Goal: Answer question/provide support

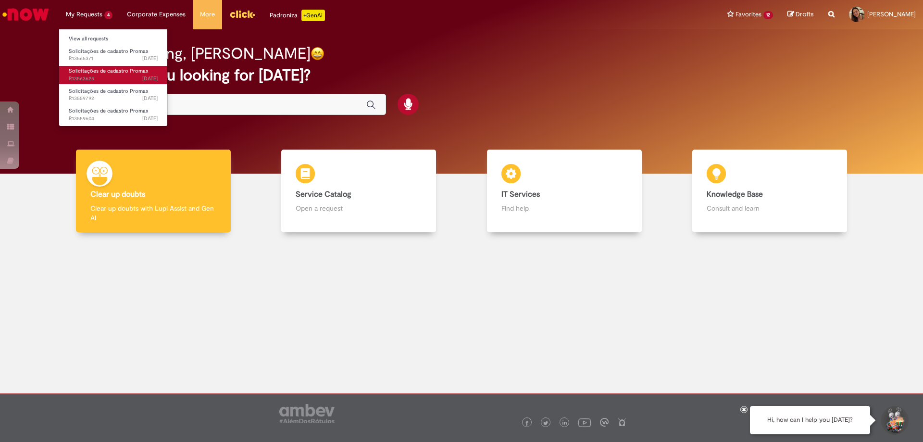
click at [128, 78] on span "[DATE][DATE][DATE] R13563625" at bounding box center [113, 79] width 89 height 8
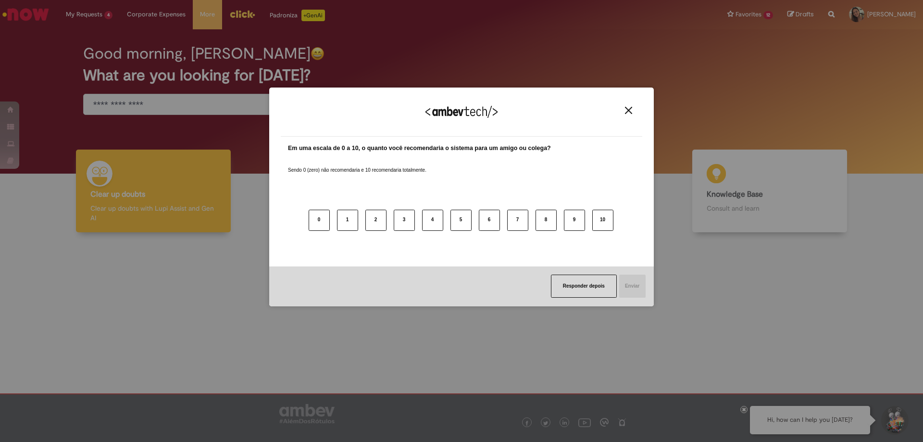
click at [632, 107] on button "Close" at bounding box center [628, 110] width 13 height 8
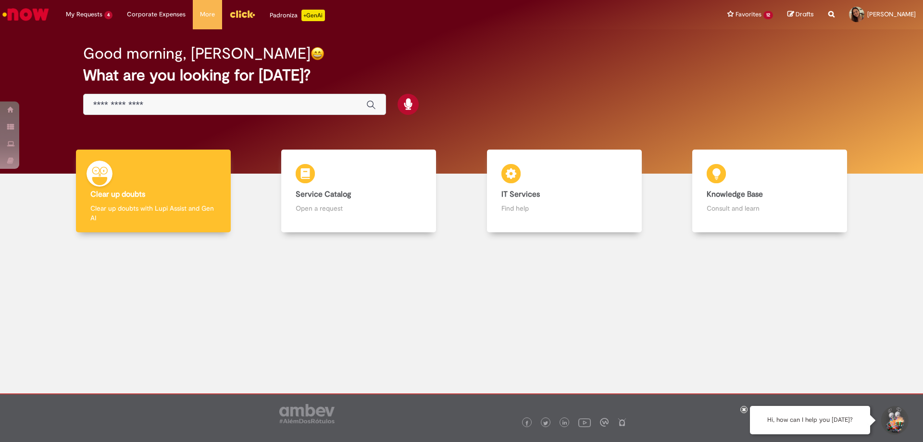
click at [744, 409] on icon at bounding box center [745, 409] width 4 height 5
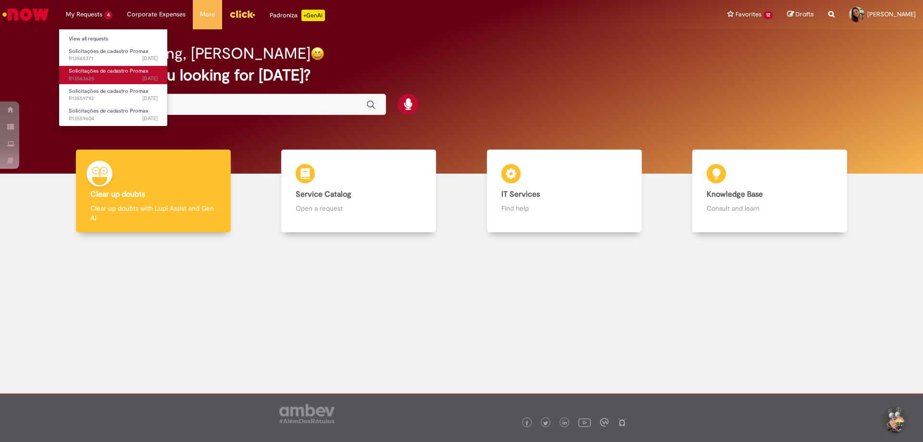
click at [124, 77] on span "[DATE][DATE][DATE] R13563625" at bounding box center [113, 79] width 89 height 8
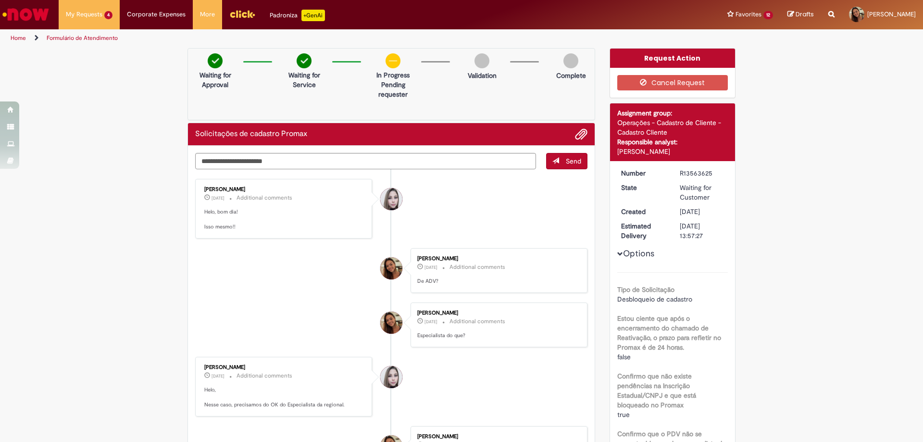
drag, startPoint x: 679, startPoint y: 174, endPoint x: 709, endPoint y: 175, distance: 30.8
click at [709, 175] on div "R13563625" at bounding box center [702, 173] width 45 height 10
copy div "R13563625"
drag, startPoint x: 877, startPoint y: 160, endPoint x: 886, endPoint y: 101, distance: 59.8
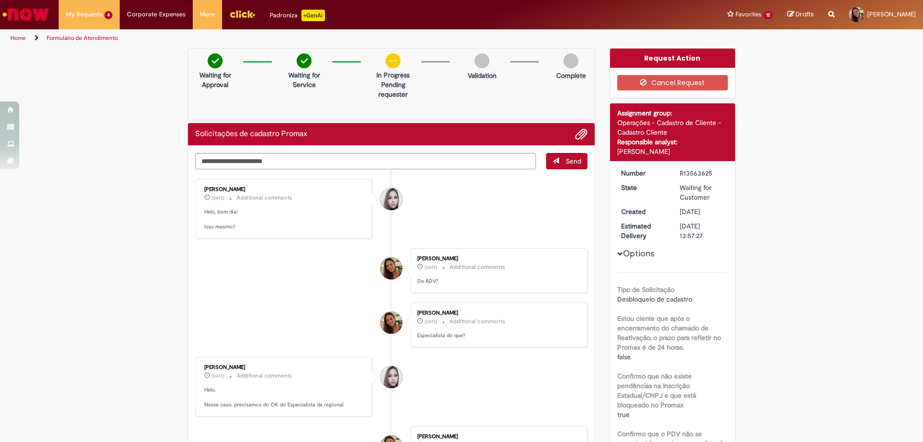
drag, startPoint x: 923, startPoint y: 0, endPoint x: 708, endPoint y: 231, distance: 314.8
click at [708, 231] on div "[DATE] 13:57:27" at bounding box center [702, 230] width 45 height 19
click at [34, 15] on img "Go to homepage" at bounding box center [26, 14] width 50 height 19
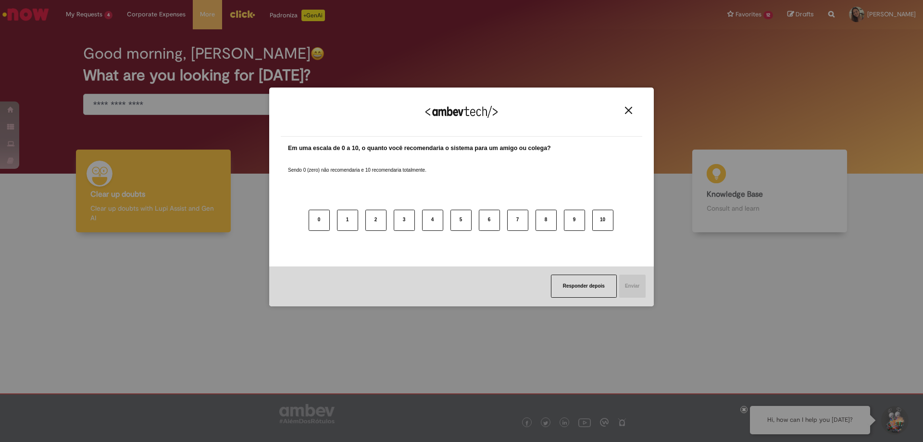
click at [628, 113] on img "Close" at bounding box center [628, 110] width 7 height 7
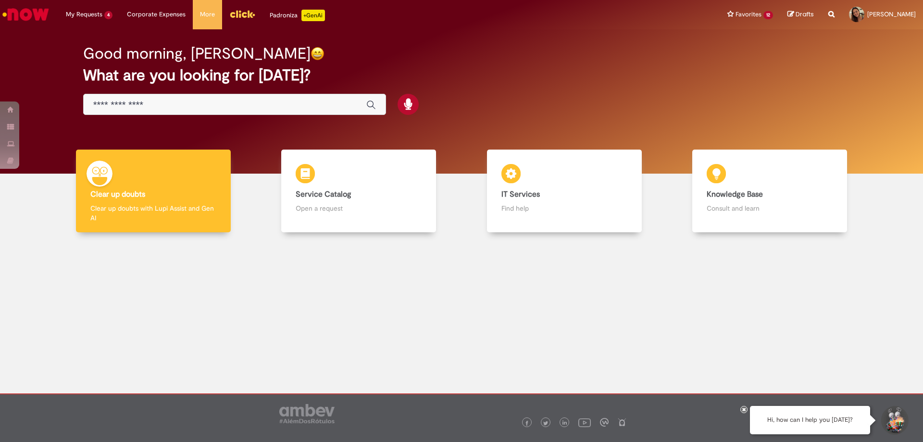
click at [747, 409] on div at bounding box center [744, 409] width 7 height 7
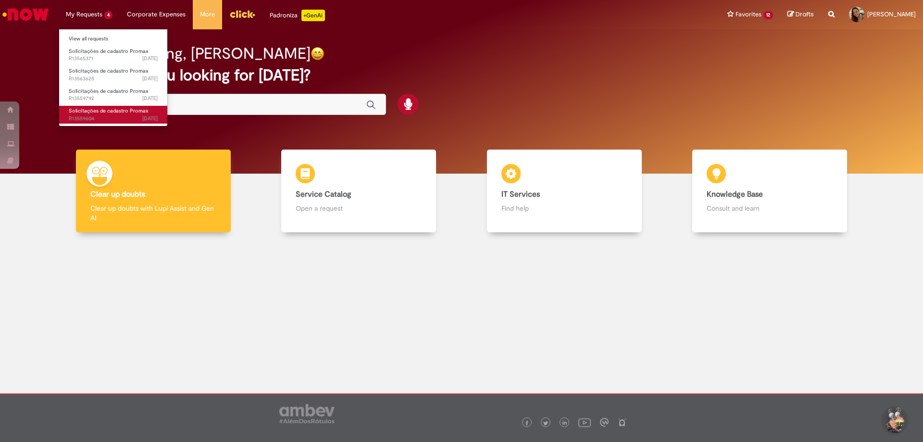
click at [123, 113] on span "Solicitações de cadastro Promax" at bounding box center [109, 110] width 80 height 7
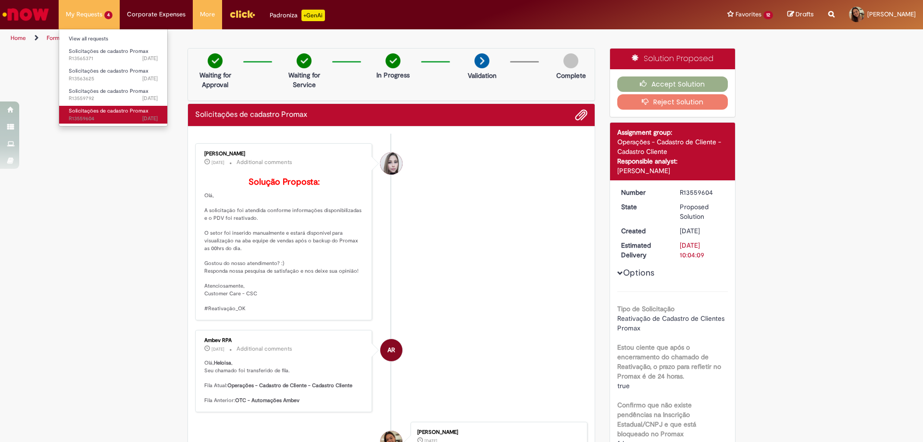
click at [115, 119] on span "6d ago 6 days ago R13559604" at bounding box center [113, 119] width 89 height 8
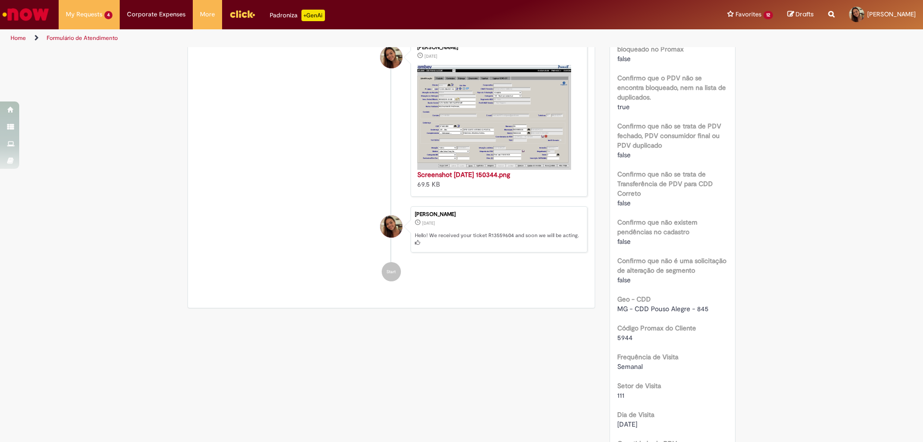
scroll to position [529, 0]
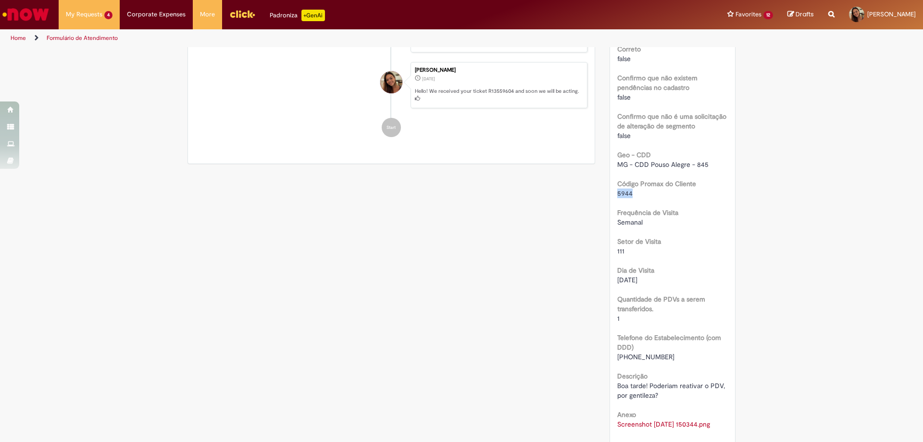
drag, startPoint x: 630, startPoint y: 186, endPoint x: 613, endPoint y: 184, distance: 17.0
click at [613, 184] on div "Number R13559604 State Proposed Solution Created 6d ago 6 days ago Estimated De…" at bounding box center [673, 47] width 126 height 792
copy span "5944"
click at [665, 234] on div "Setor de Visita 111" at bounding box center [673, 245] width 111 height 22
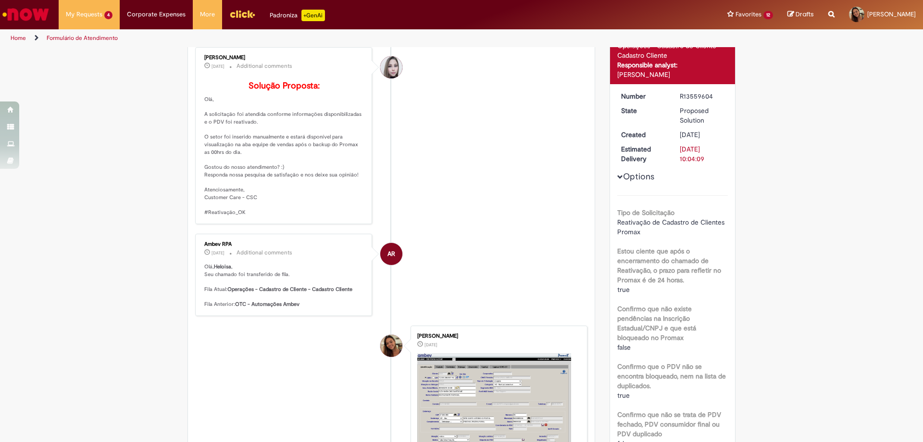
scroll to position [0, 0]
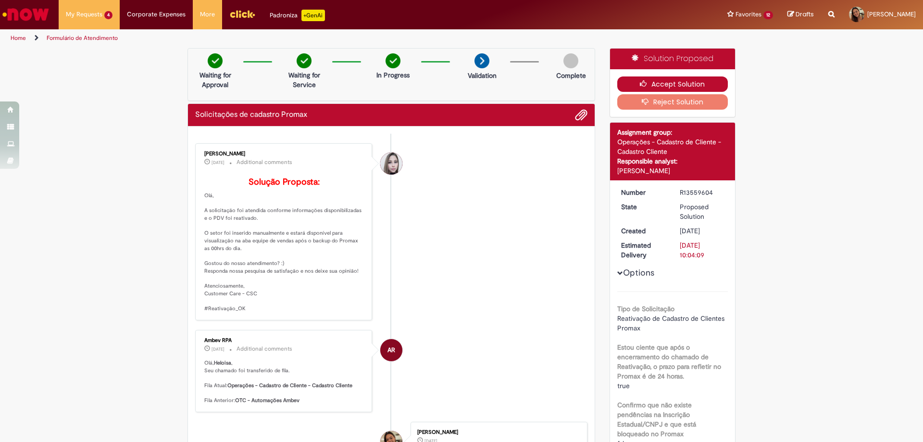
click at [654, 89] on button "Accept Solution" at bounding box center [673, 83] width 111 height 15
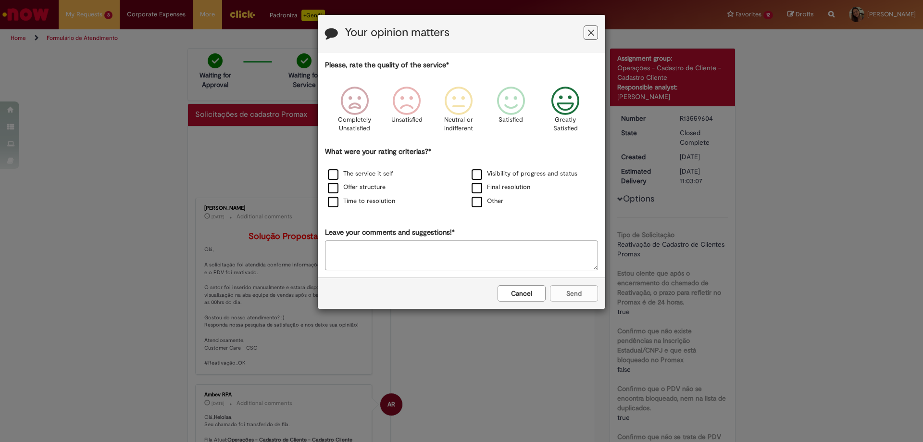
click at [578, 122] on p "Greatly Satisfied" at bounding box center [566, 124] width 40 height 18
click at [386, 205] on label "Time to resolution" at bounding box center [361, 201] width 67 height 9
click at [580, 295] on button "Send" at bounding box center [574, 293] width 48 height 16
